Goal: Task Accomplishment & Management: Manage account settings

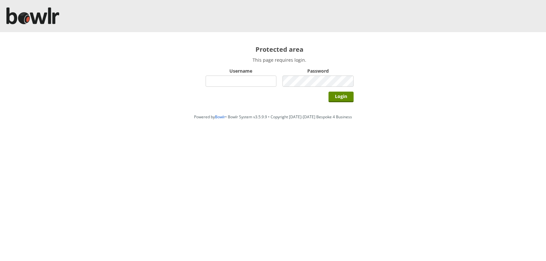
click at [255, 78] on input "Username" at bounding box center [241, 81] width 71 height 11
type input "hornseaindoorbowlsclub"
click at [329, 92] on input "Login" at bounding box center [341, 97] width 25 height 11
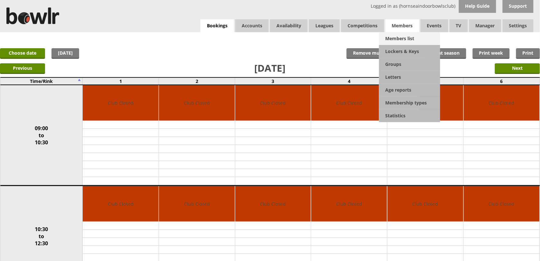
click at [416, 36] on link "Members list" at bounding box center [409, 38] width 61 height 13
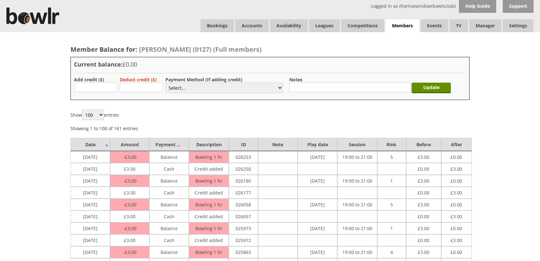
type input "3"
click at [181, 90] on select "Select... Cash Card Cheque Bank Transfer Other Member Card Gift Voucher Balance" at bounding box center [225, 88] width 118 height 11
select select "1"
click at [166, 83] on select "Select... Cash Card Cheque Bank Transfer Other Member Card Gift Voucher Balance" at bounding box center [225, 88] width 118 height 11
click at [426, 89] on input "Update" at bounding box center [431, 88] width 39 height 11
